Goal: Task Accomplishment & Management: Complete application form

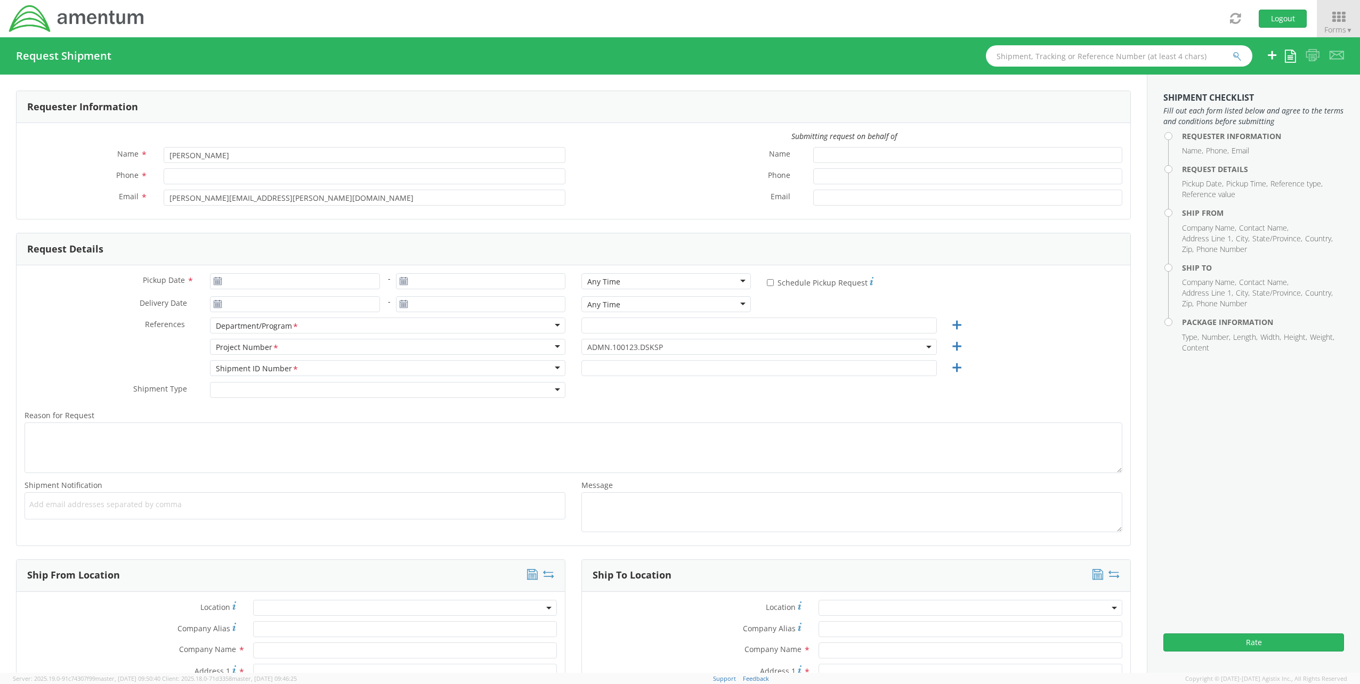
click at [676, 352] on span "ADMN.100123.DSKSP" at bounding box center [759, 347] width 344 height 10
type input "[PERSON_NAME]"
type input "[PERSON_NAME][EMAIL_ADDRESS][PERSON_NAME][DOMAIN_NAME]"
click at [614, 351] on span at bounding box center [760, 347] width 356 height 16
click at [602, 369] on input "search" at bounding box center [758, 365] width 348 height 16
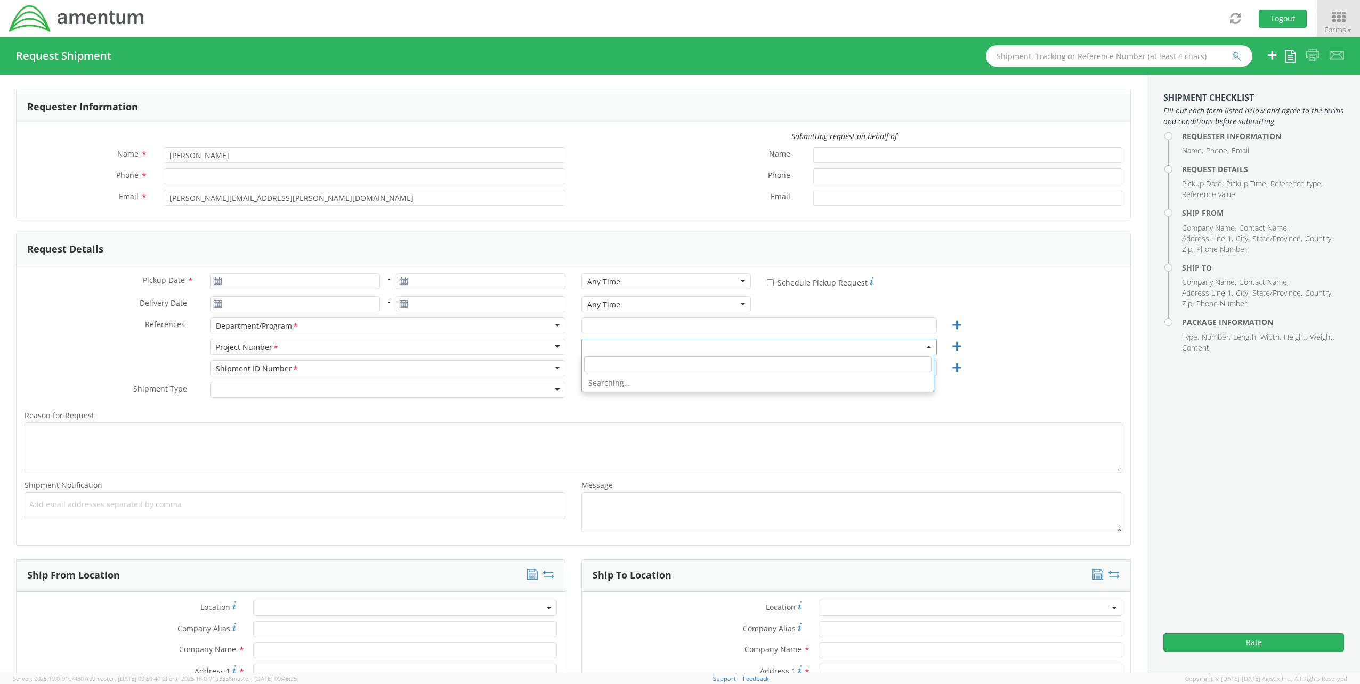
paste input "7J41.03.PMO.725.0000.00.1300"
type input "7J41.03.PMO.725.0000.00.1300"
select select "ADMN.100123.DSKSP"
type input "7J41.03.PMO.725.0000.00.1300"
select select "7J41.03.PMO.725.0000.00.1300"
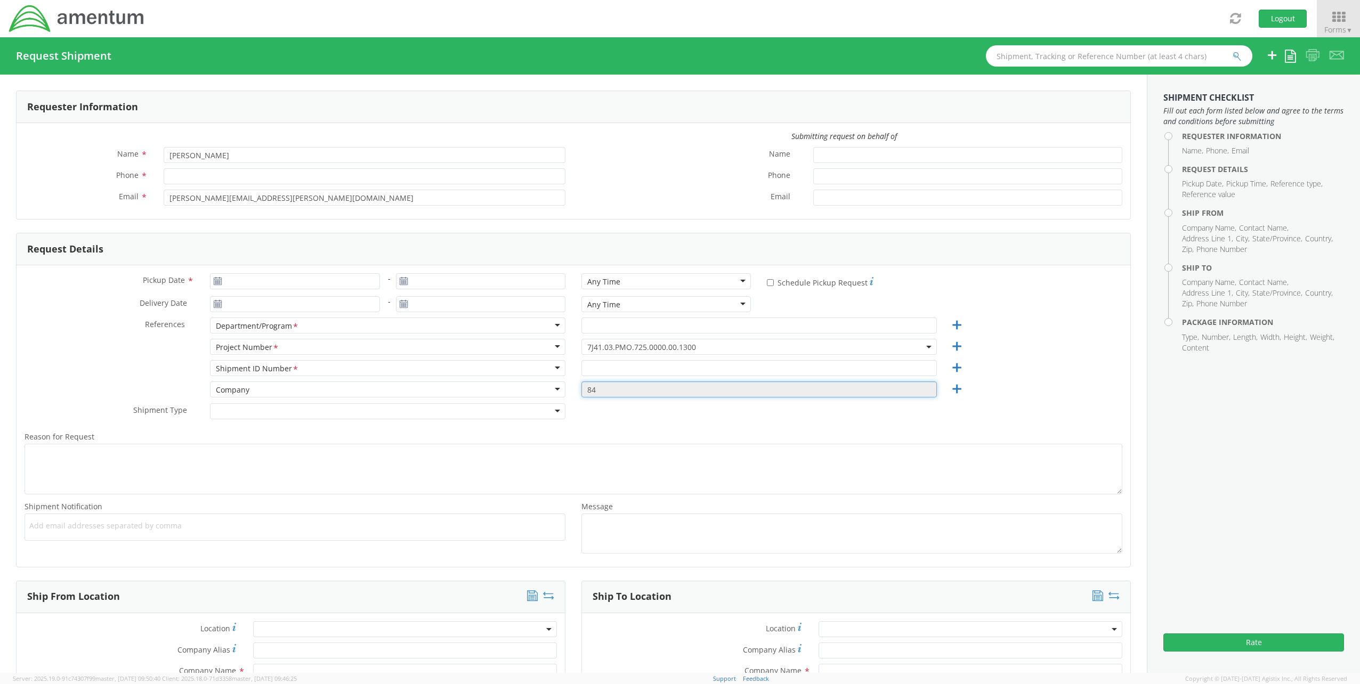
click at [627, 389] on input "84" at bounding box center [760, 390] width 356 height 16
